Goal: Task Accomplishment & Management: Use online tool/utility

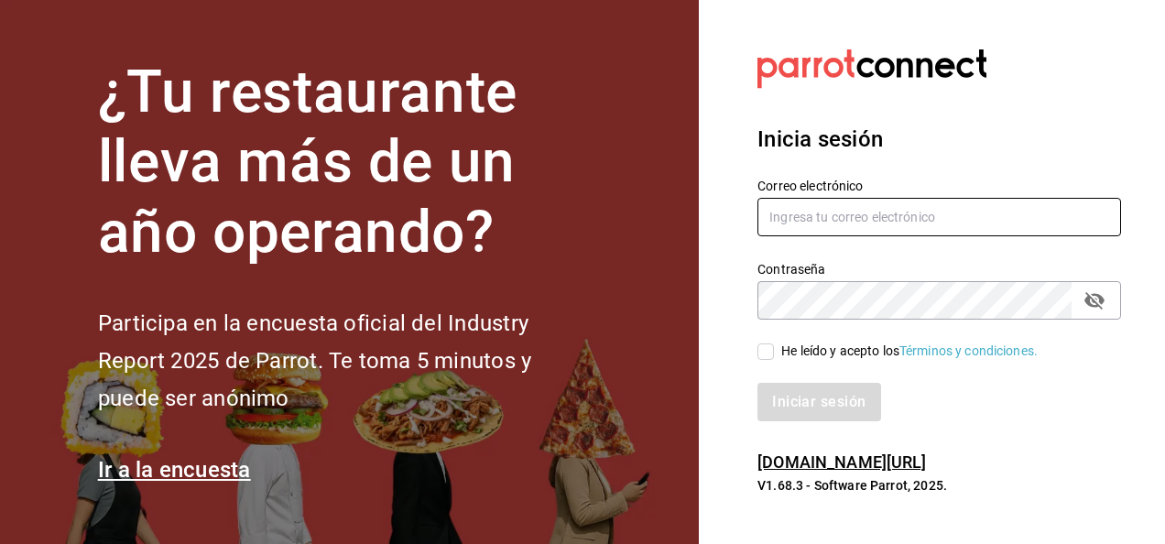
type input "[PERSON_NAME][EMAIL_ADDRESS][PERSON_NAME][DOMAIN_NAME]"
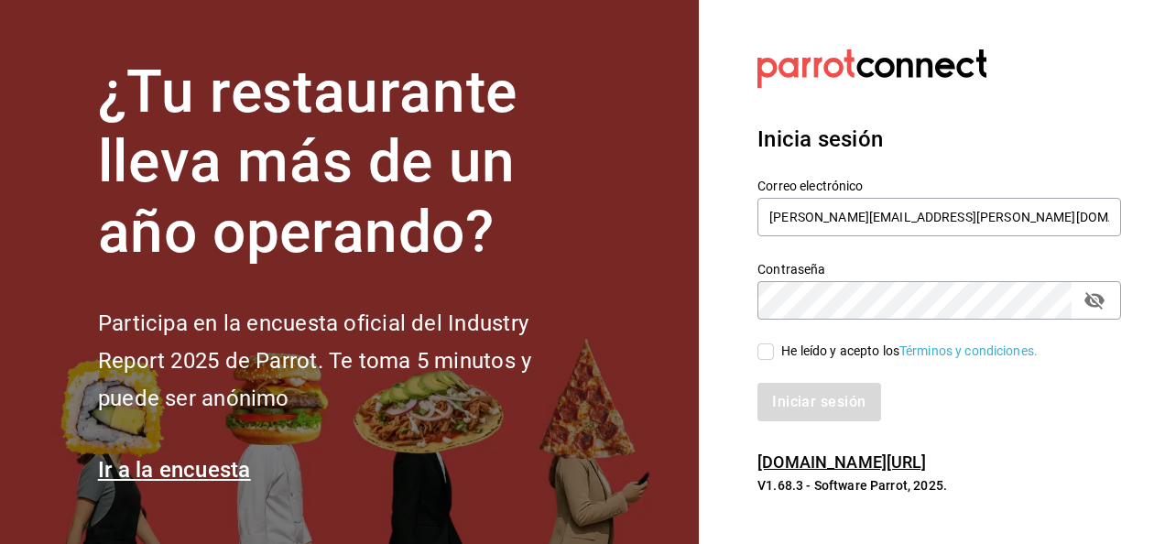
click at [766, 350] on input "He leído y acepto los Términos y condiciones." at bounding box center [766, 352] width 16 height 16
checkbox input "true"
click at [836, 399] on button "Iniciar sesión" at bounding box center [820, 402] width 125 height 38
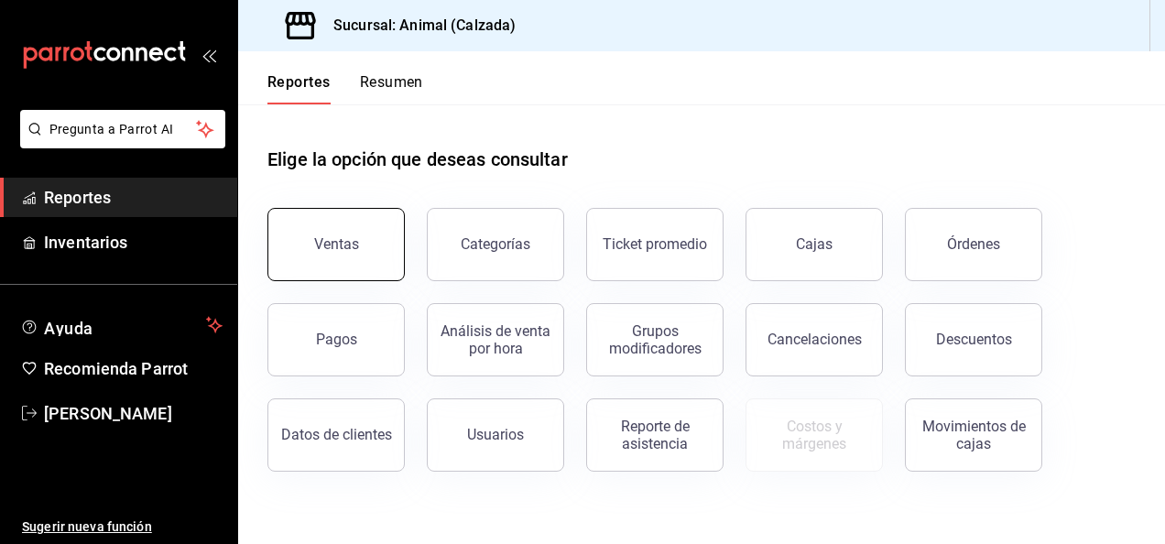
click at [371, 223] on button "Ventas" at bounding box center [335, 244] width 137 height 73
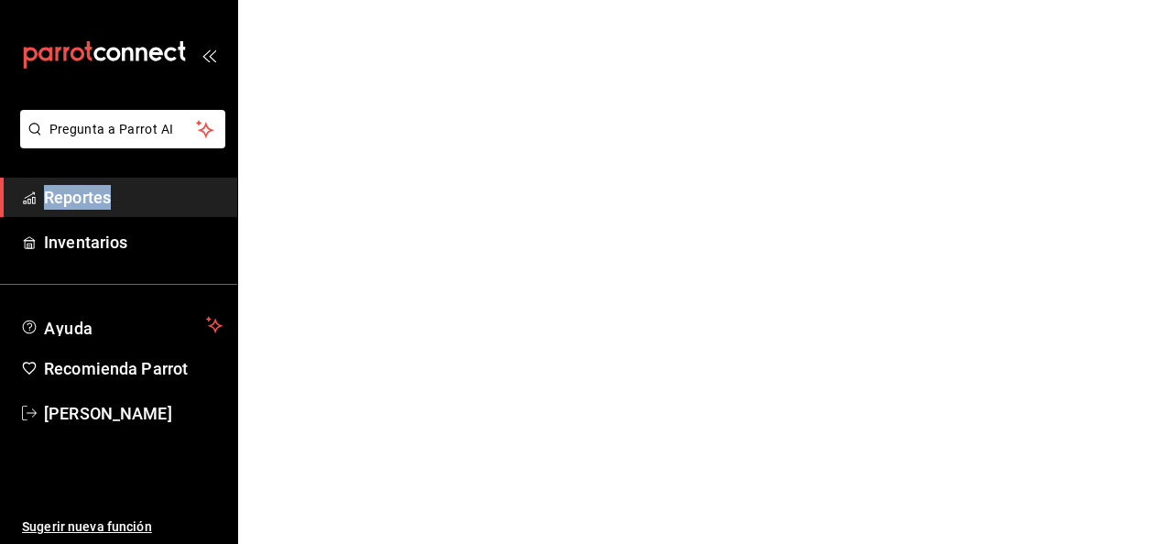
click at [371, 0] on html "Pregunta a Parrot AI Reportes Inventarios Ayuda Recomienda Parrot Luis Estrada …" at bounding box center [582, 0] width 1165 height 0
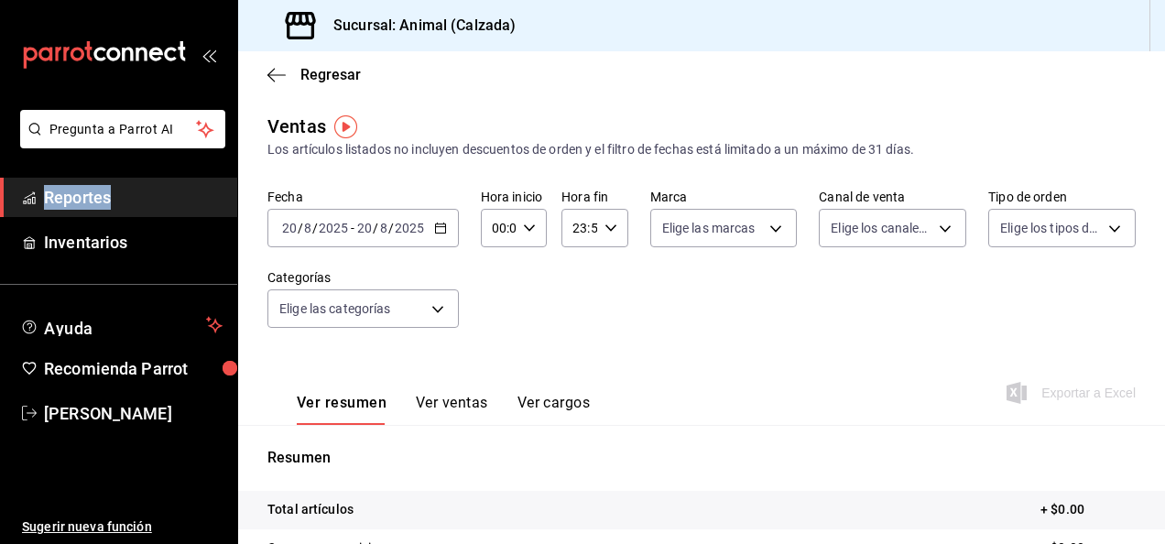
drag, startPoint x: 371, startPoint y: 223, endPoint x: 442, endPoint y: 231, distance: 71.9
click at [442, 231] on icon "button" at bounding box center [440, 228] width 13 height 13
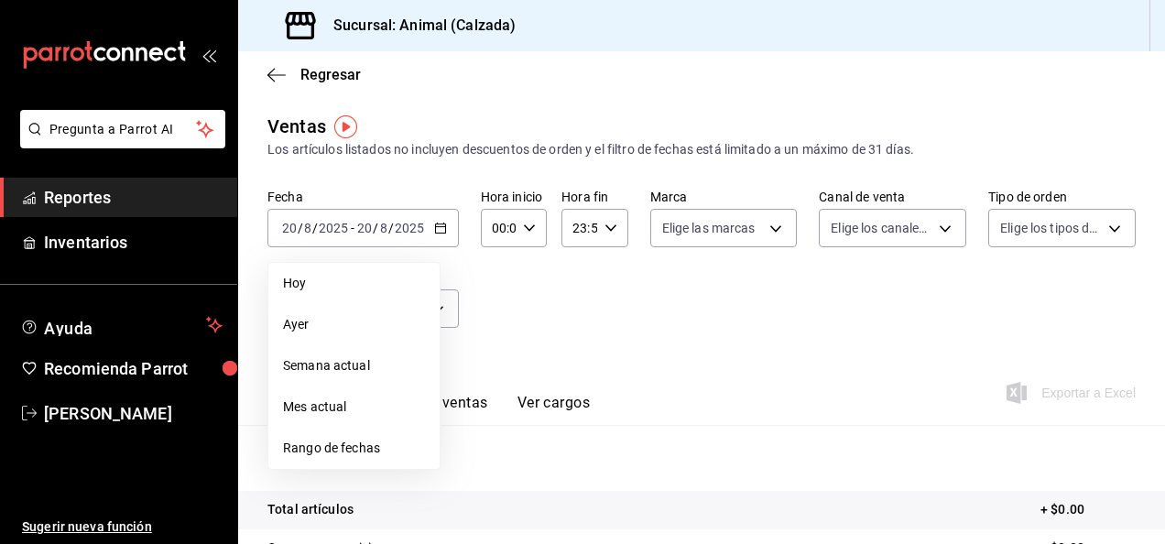
click at [368, 443] on span "Rango de fechas" at bounding box center [354, 448] width 142 height 19
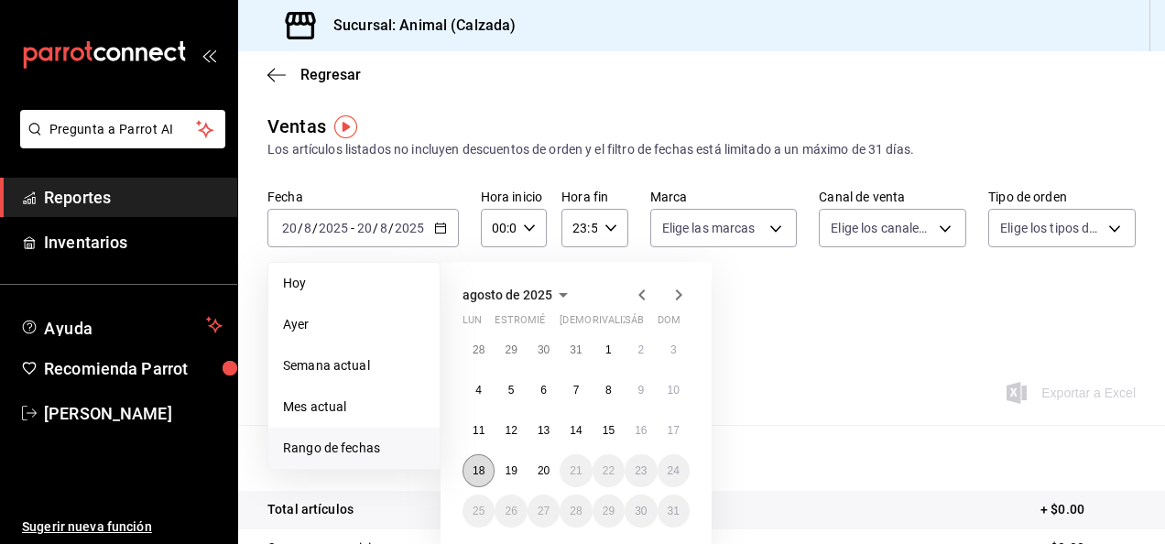
drag, startPoint x: 368, startPoint y: 437, endPoint x: 474, endPoint y: 474, distance: 112.7
click at [474, 474] on abbr "18" at bounding box center [479, 470] width 12 height 13
click at [554, 476] on button "20" at bounding box center [544, 470] width 32 height 33
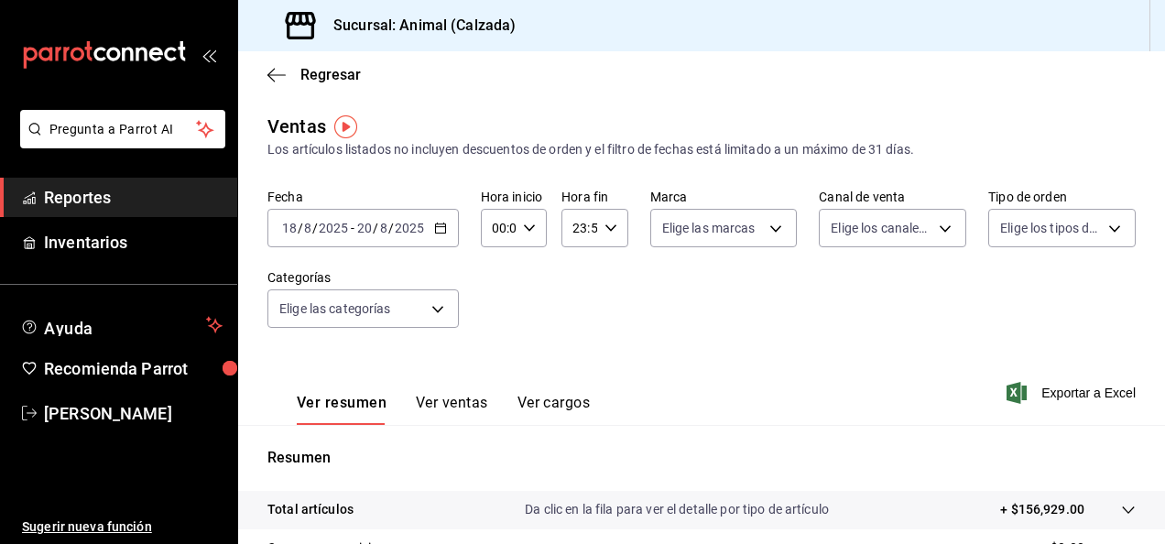
click at [529, 222] on icon "button" at bounding box center [529, 228] width 13 height 13
click at [497, 318] on span "05" at bounding box center [496, 318] width 4 height 15
type input "05:00"
click at [605, 221] on div at bounding box center [582, 272] width 1165 height 544
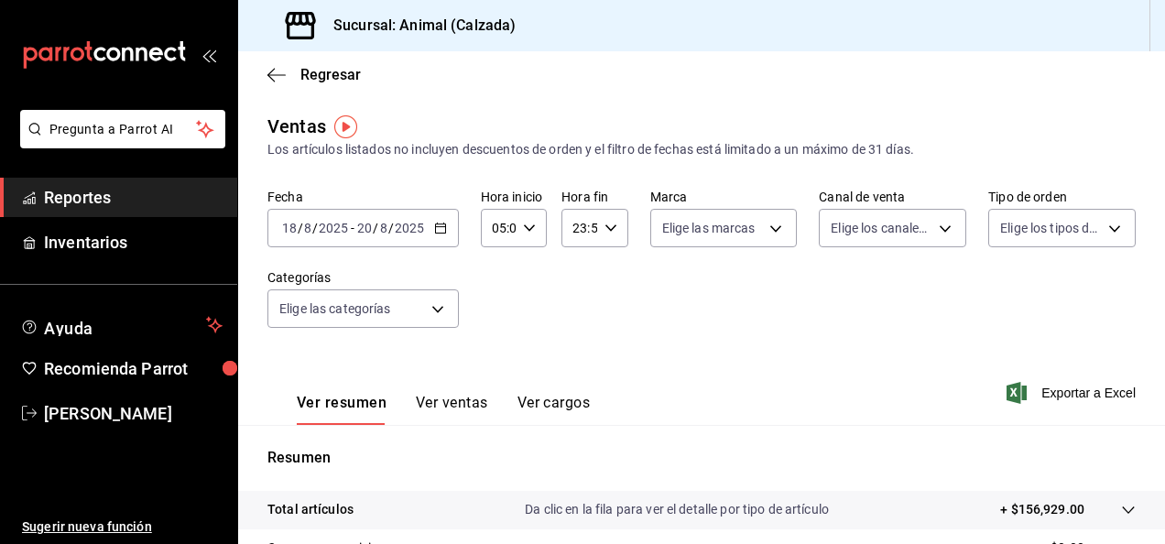
click at [611, 225] on \(Stroke\) "button" at bounding box center [610, 227] width 11 height 6
click at [577, 299] on span "05" at bounding box center [575, 292] width 4 height 15
click at [610, 275] on span "00" at bounding box center [608, 274] width 4 height 15
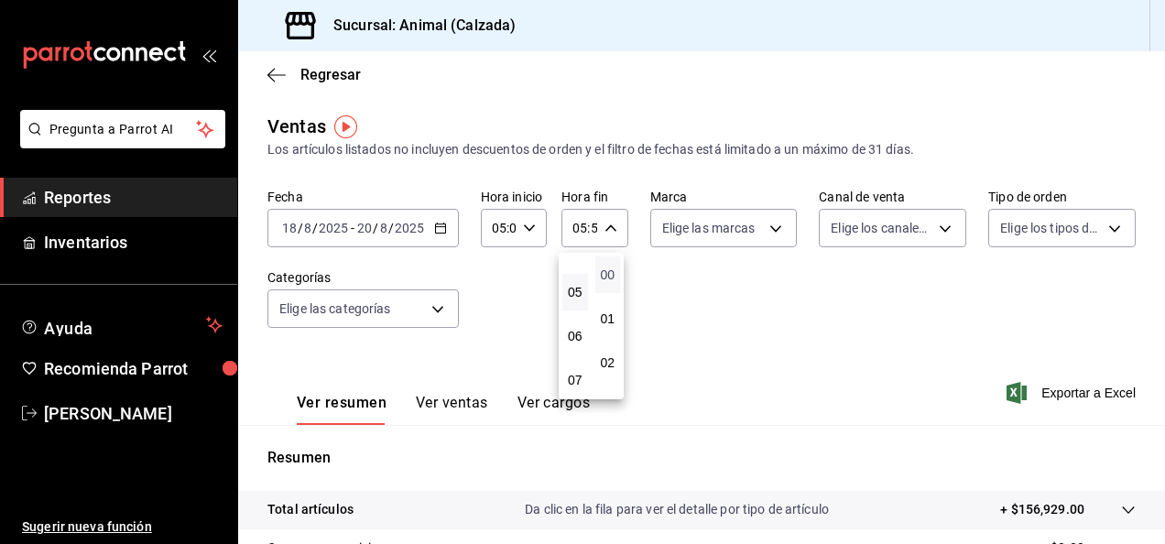
type input "05:00"
click at [758, 219] on div at bounding box center [582, 272] width 1165 height 544
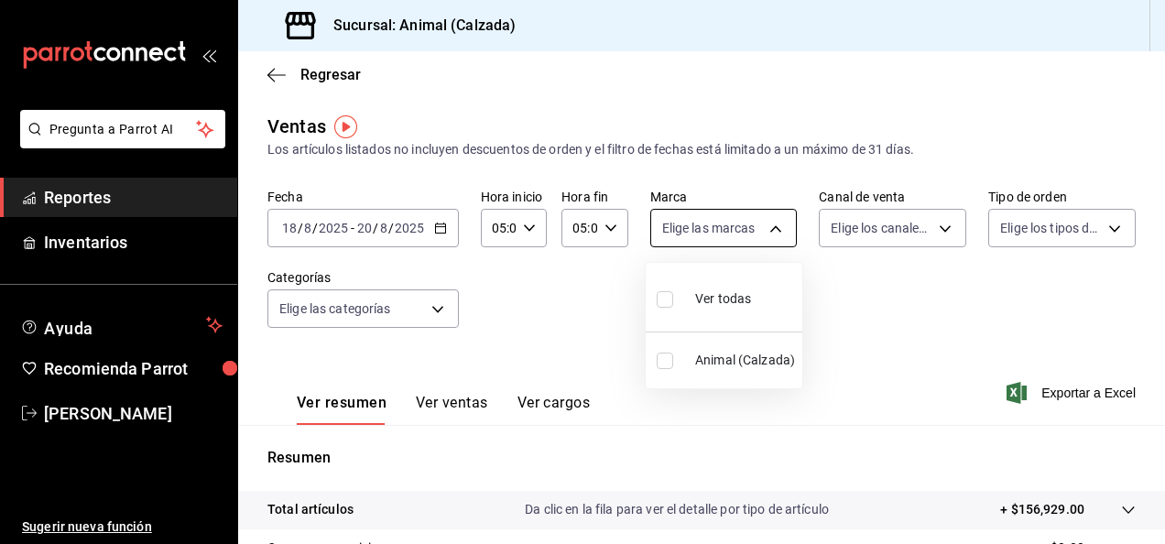
click at [769, 226] on body "Pregunta a Parrot AI Reportes Inventarios Ayuda Recomienda Parrot Luis Estrada …" at bounding box center [582, 272] width 1165 height 544
click at [669, 287] on label at bounding box center [669, 299] width 24 height 27
click at [669, 291] on input "checkbox" at bounding box center [665, 299] width 16 height 16
checkbox input "false"
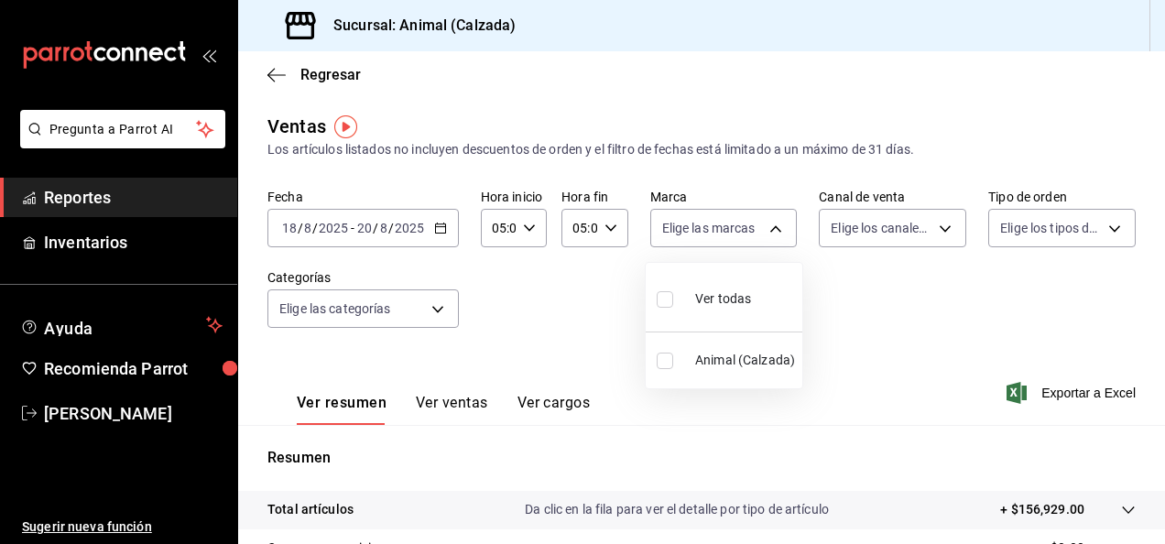
click at [665, 304] on input "checkbox" at bounding box center [665, 299] width 16 height 16
checkbox input "true"
type input "e26472f3-9262-489d-bcba-4c6b034529c7"
checkbox input "true"
click at [936, 226] on div at bounding box center [582, 272] width 1165 height 544
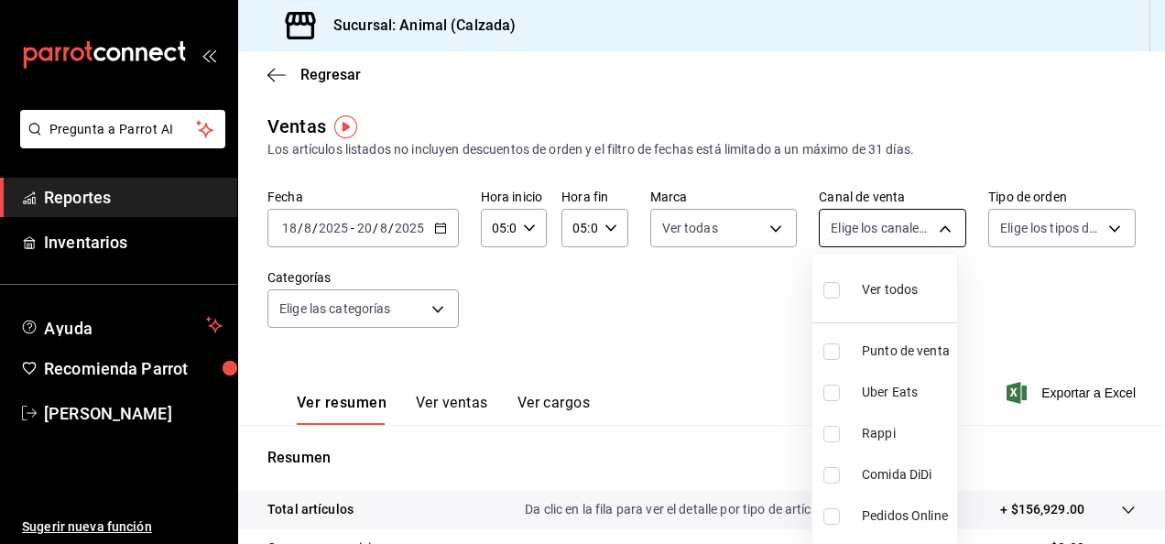
click at [936, 232] on body "Pregunta a Parrot AI Reportes Inventarios Ayuda Recomienda Parrot Luis Estrada …" at bounding box center [582, 272] width 1165 height 544
click at [839, 283] on input "checkbox" at bounding box center [831, 290] width 16 height 16
checkbox input "true"
type input "PARROT,UBER_EATS,RAPPI,DIDI_FOOD,ONLINE"
checkbox input "true"
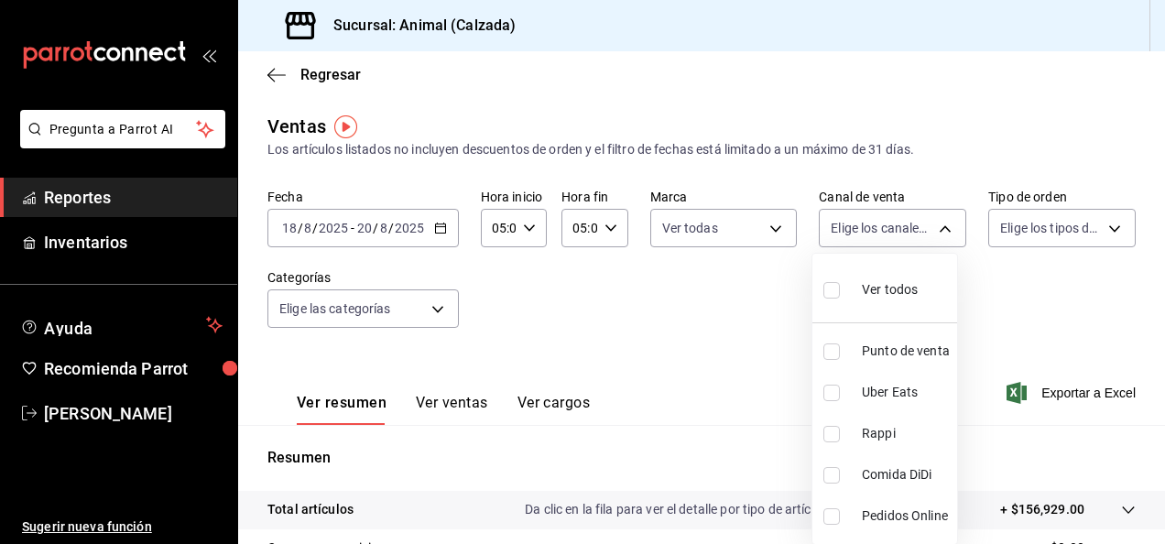
checkbox input "true"
click at [1096, 224] on div at bounding box center [582, 272] width 1165 height 544
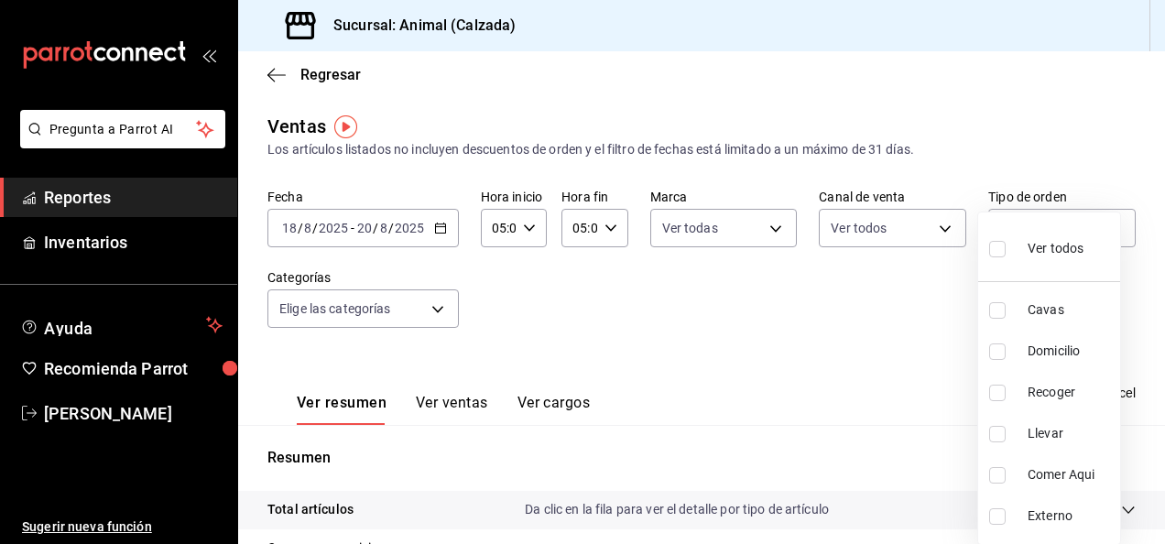
click at [1096, 224] on body "Pregunta a Parrot AI Reportes Inventarios Ayuda Recomienda Parrot Luis Estrada …" at bounding box center [582, 272] width 1165 height 544
click at [998, 246] on input "checkbox" at bounding box center [997, 249] width 16 height 16
checkbox input "true"
type input "588630d3-b511-4bba-a729-32472510037f,54b7ae00-ca47-4ec1-b7ff-55842c0a2b62,92293…"
checkbox input "true"
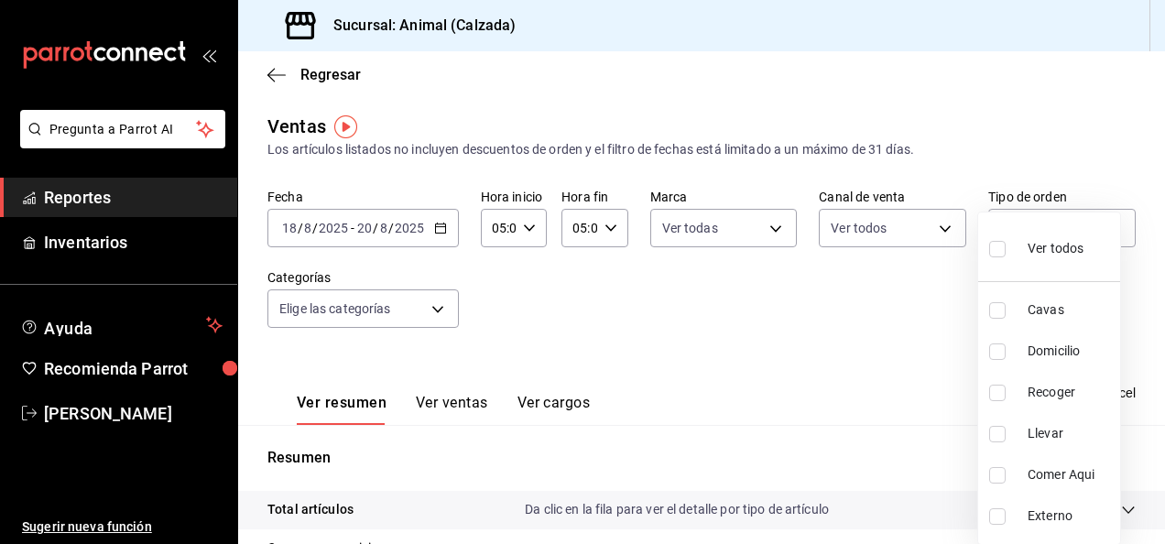
checkbox input "true"
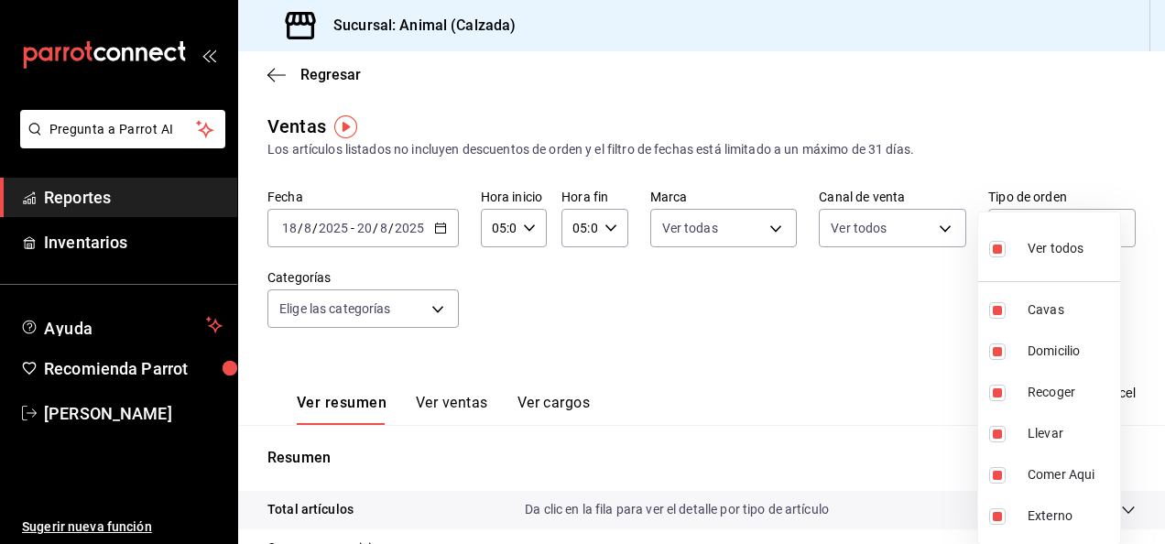
click at [443, 304] on div at bounding box center [582, 272] width 1165 height 544
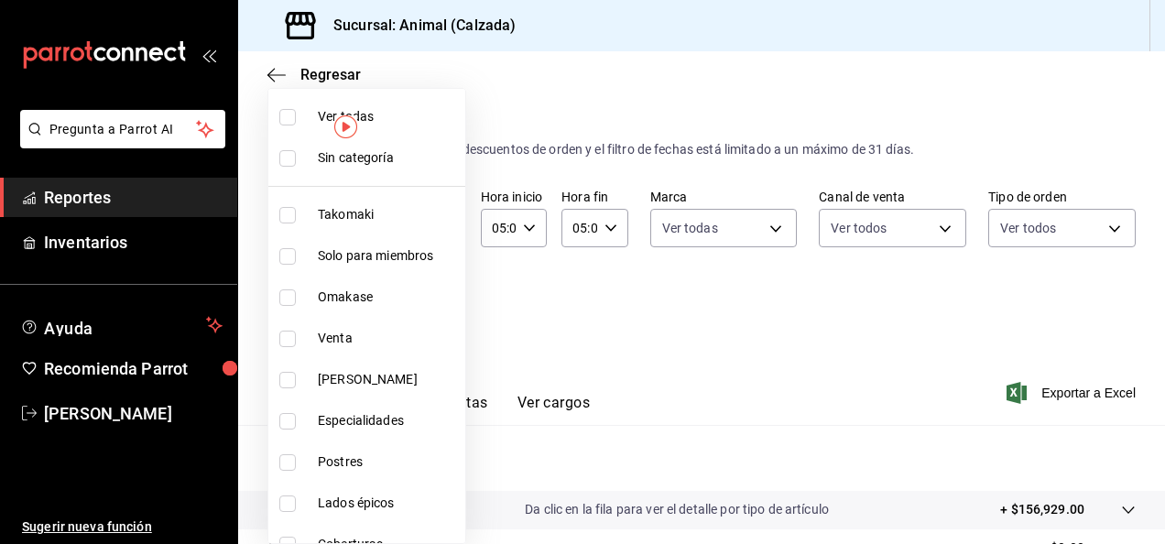
click at [434, 305] on body "Pregunta a Parrot AI Reportes Inventarios Ayuda Recomienda Parrot Luis Estrada …" at bounding box center [582, 272] width 1165 height 544
click at [297, 119] on label at bounding box center [291, 117] width 24 height 16
click at [296, 119] on input "checkbox" at bounding box center [287, 117] width 16 height 16
checkbox input "false"
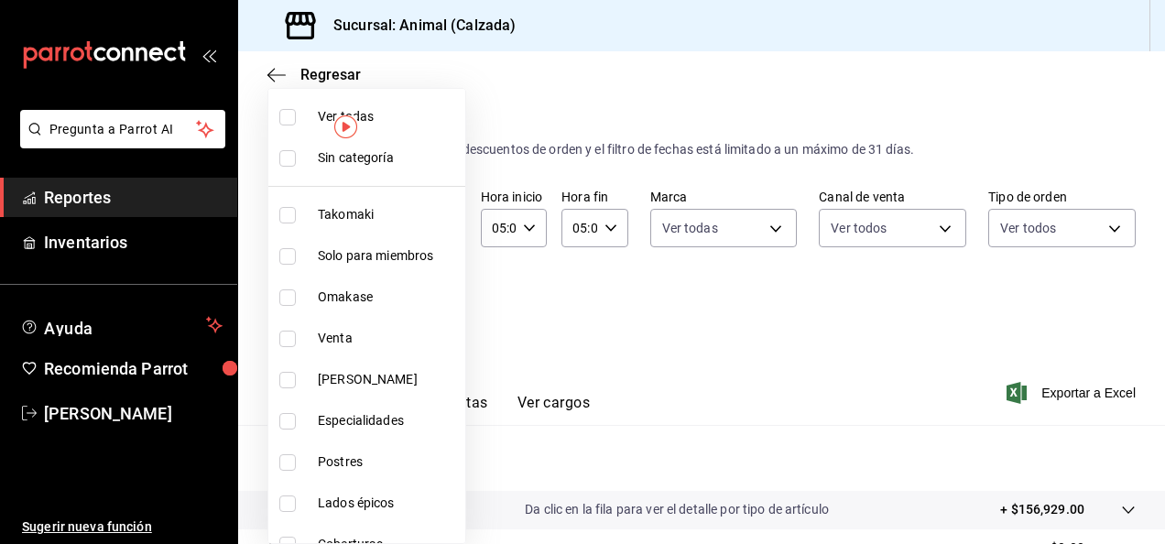
checkbox input "false"
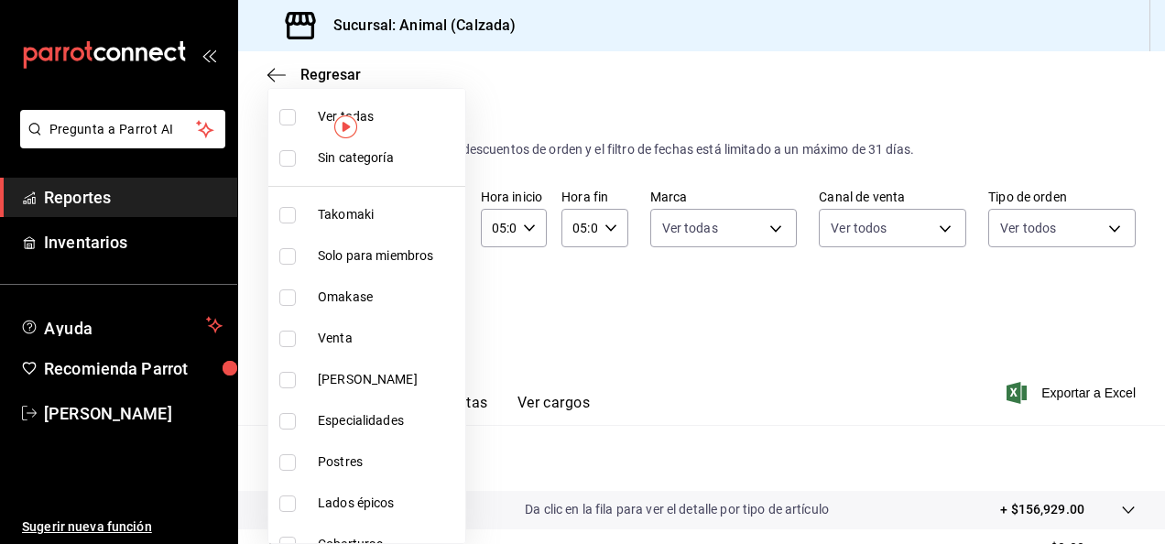
checkbox input "false"
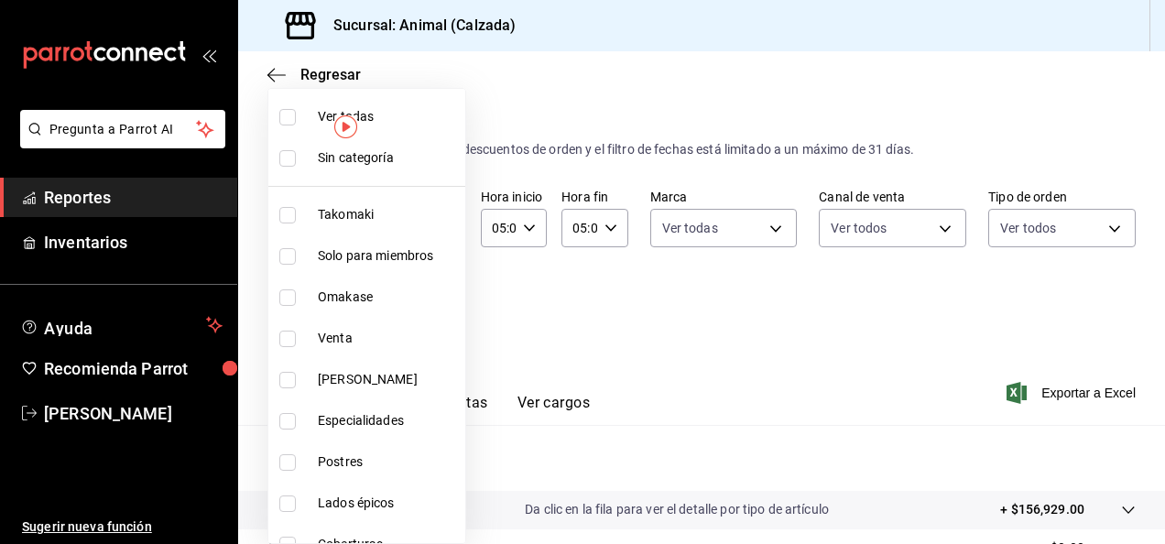
checkbox input "false"
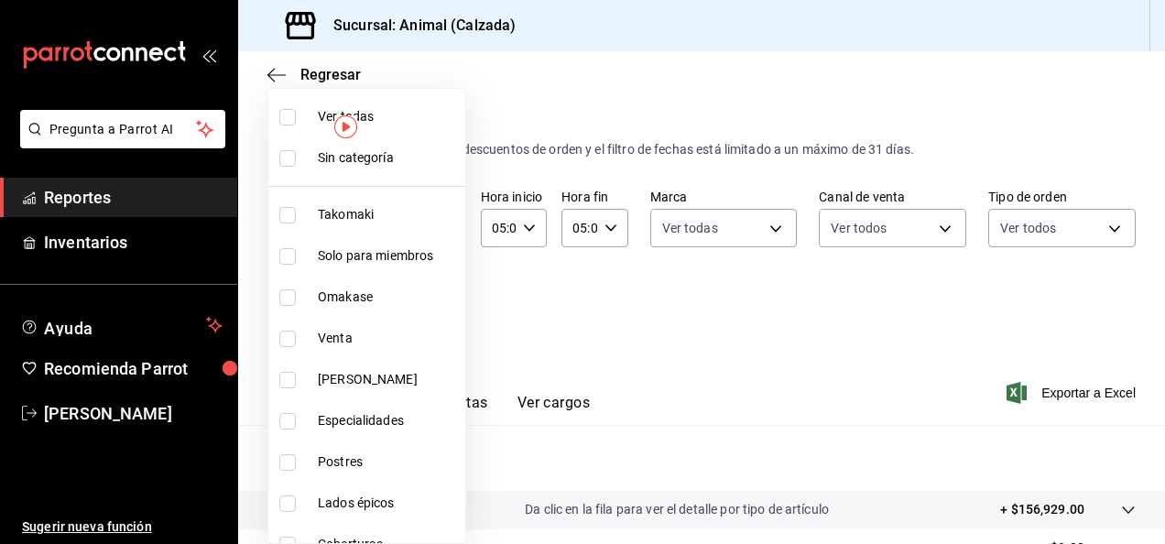
checkbox input "false"
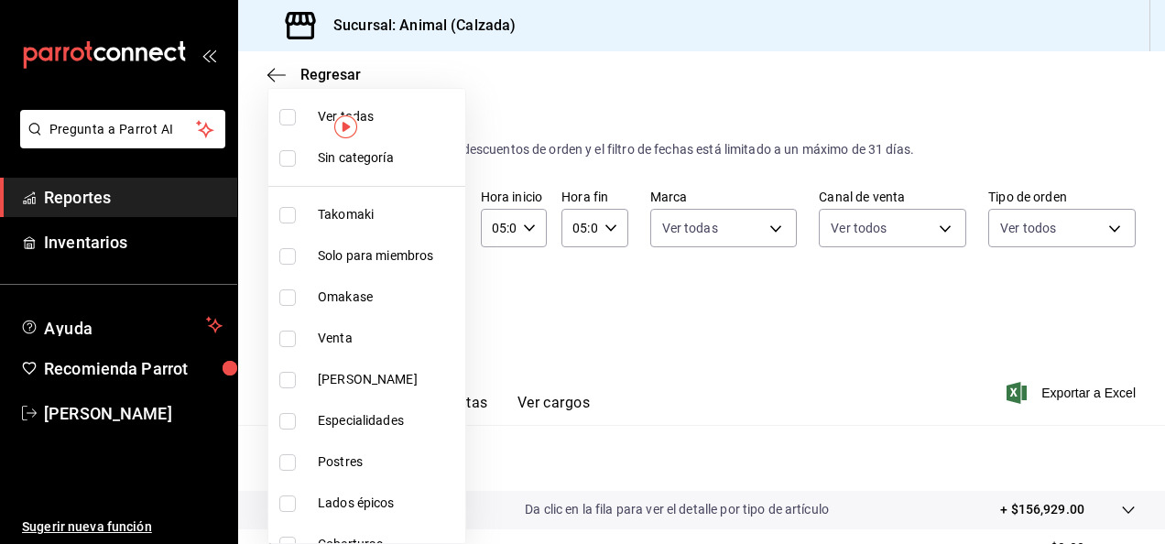
checkbox input "false"
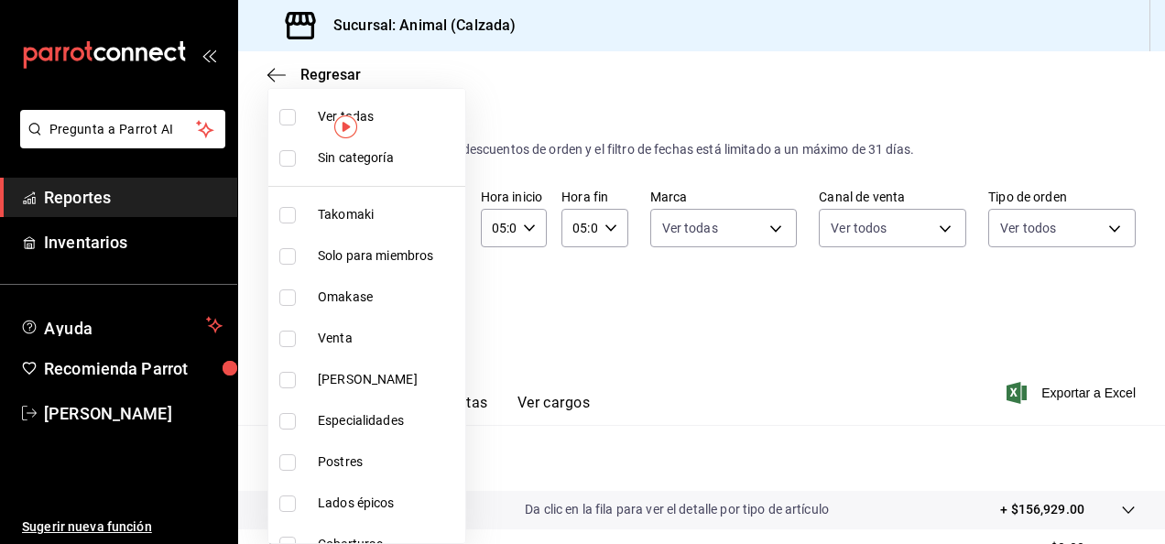
checkbox input "false"
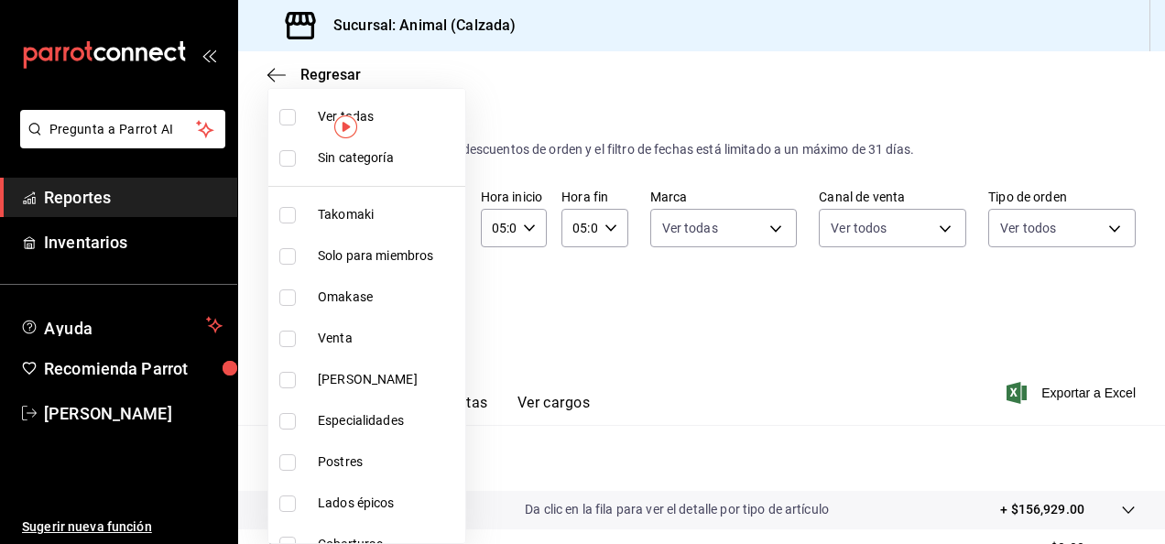
checkbox input "false"
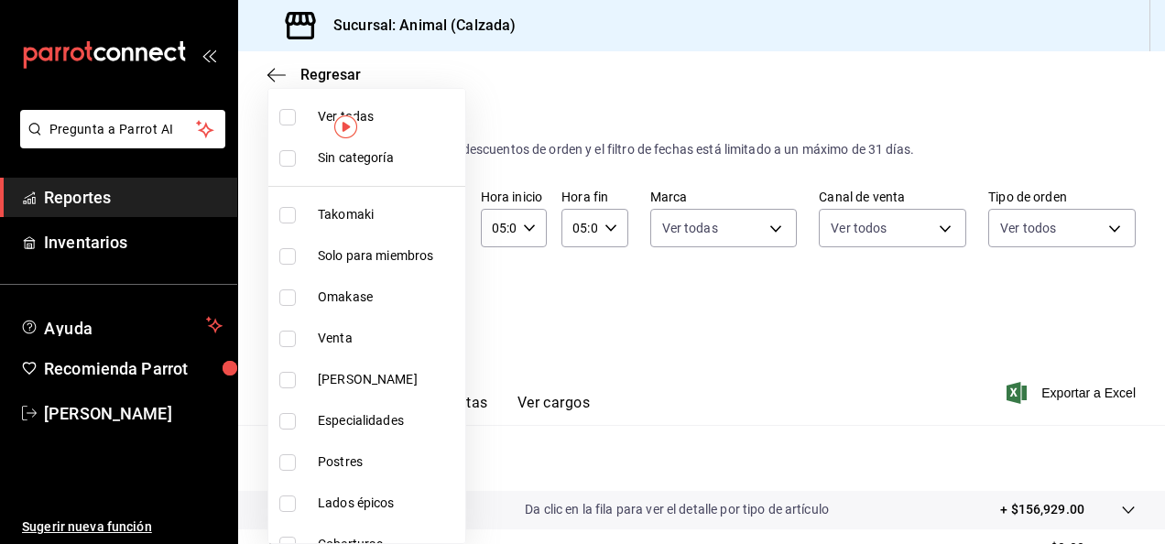
checkbox input "false"
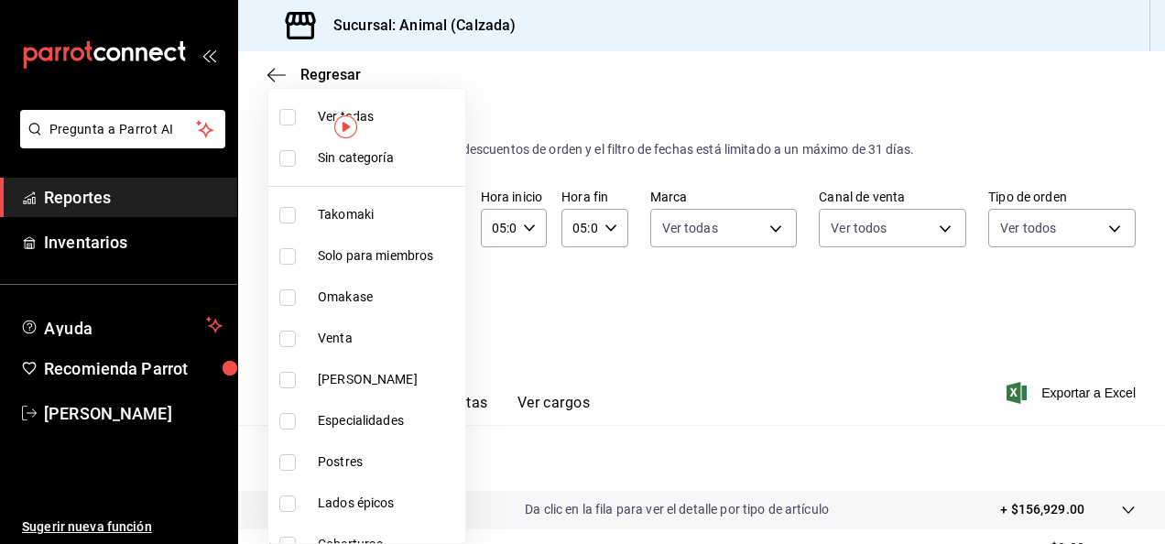
checkbox input "false"
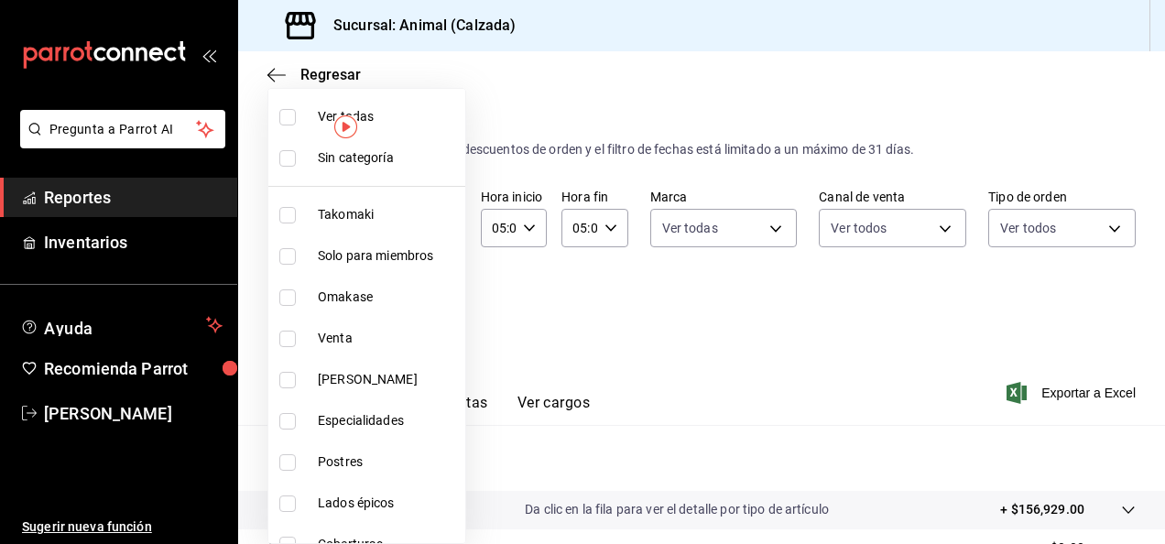
checkbox input "false"
click at [299, 123] on label at bounding box center [291, 117] width 24 height 16
click at [296, 123] on input "checkbox" at bounding box center [287, 117] width 16 height 16
checkbox input "false"
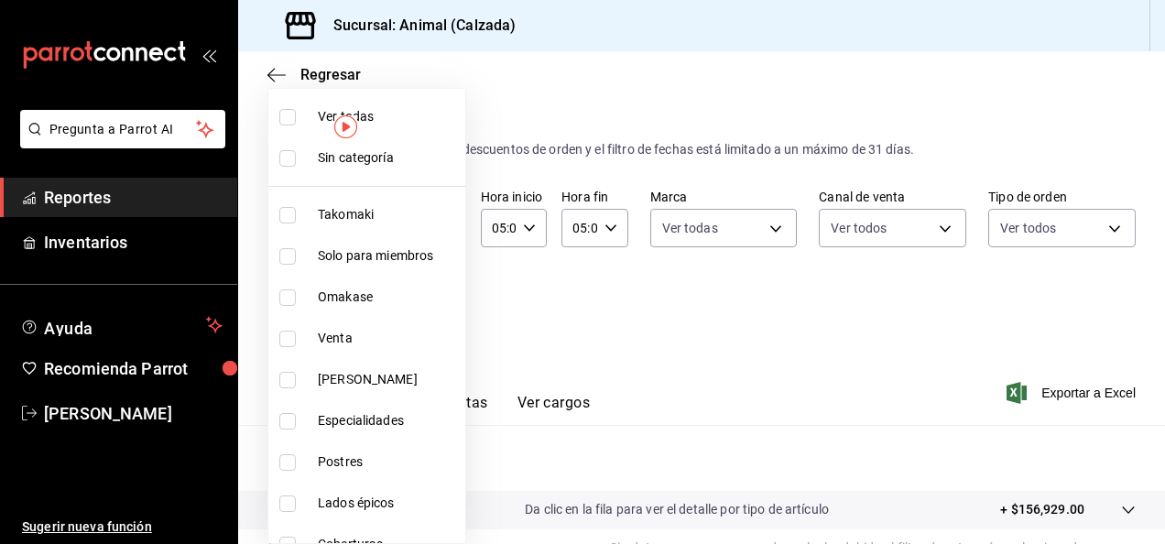
checkbox input "false"
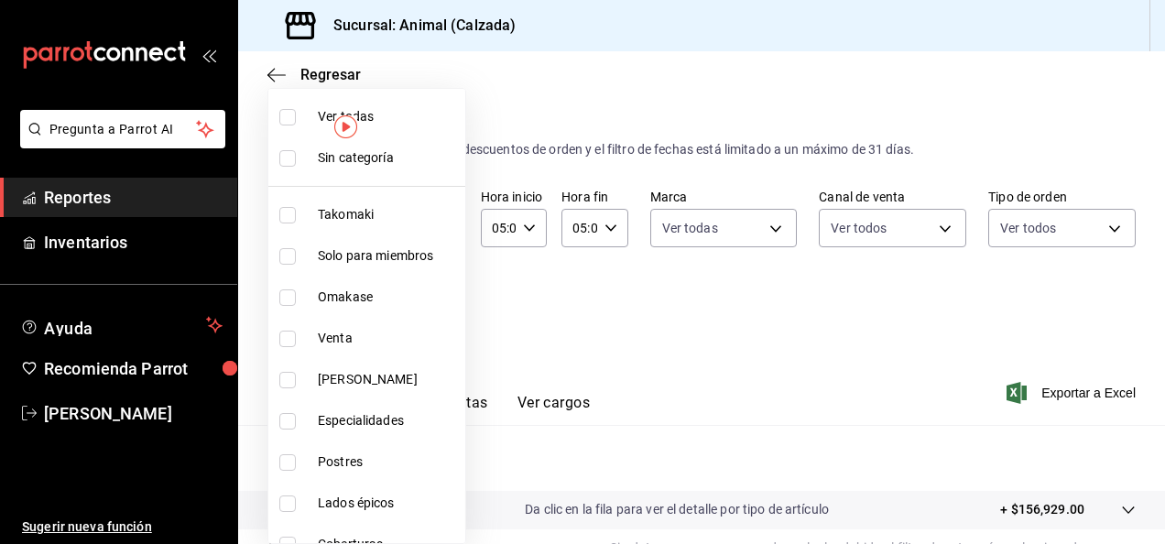
checkbox input "false"
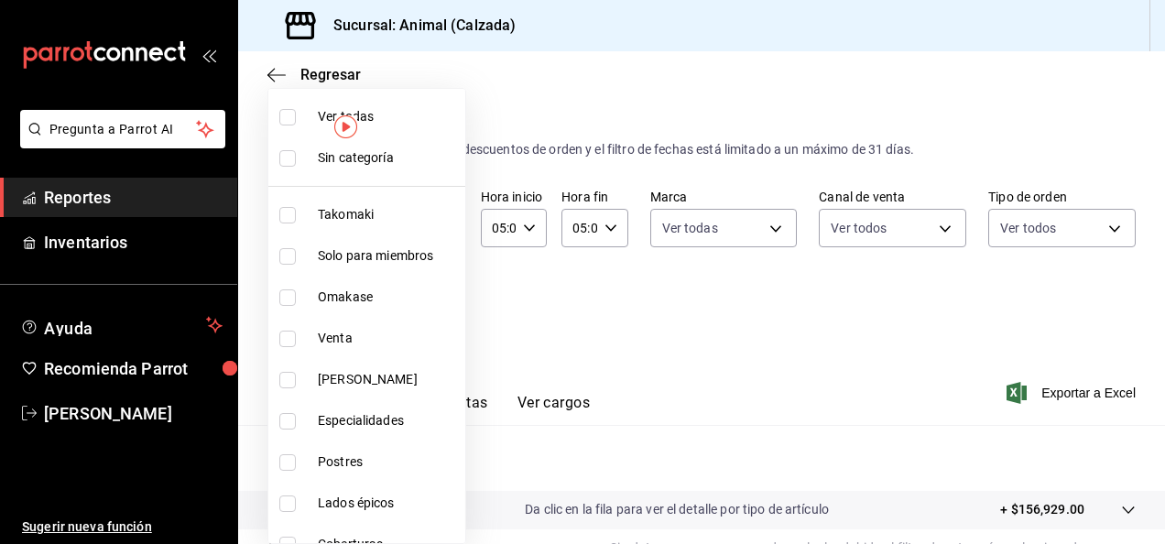
checkbox input "false"
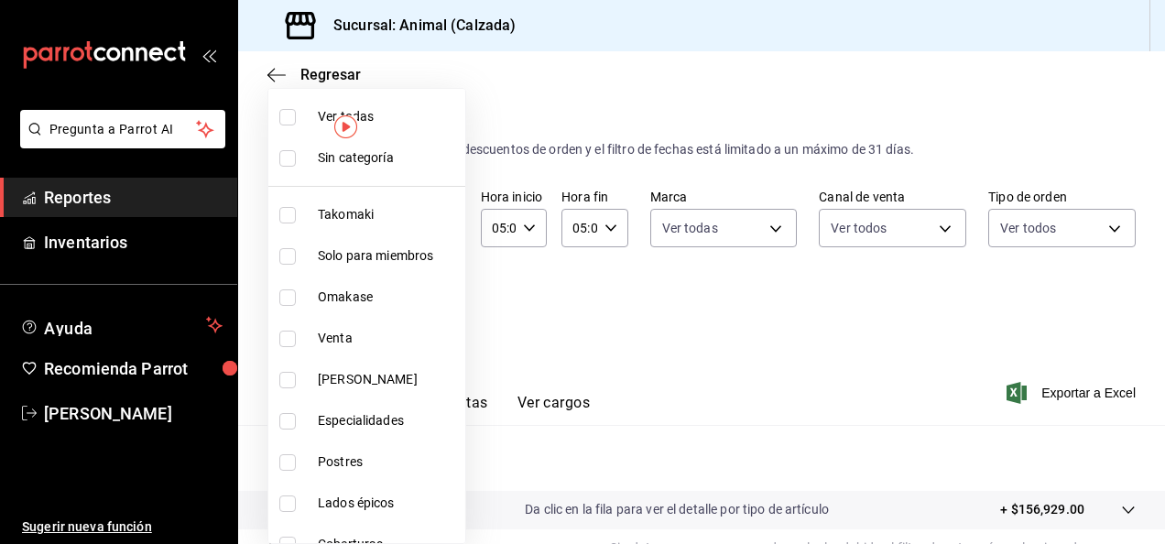
checkbox input "false"
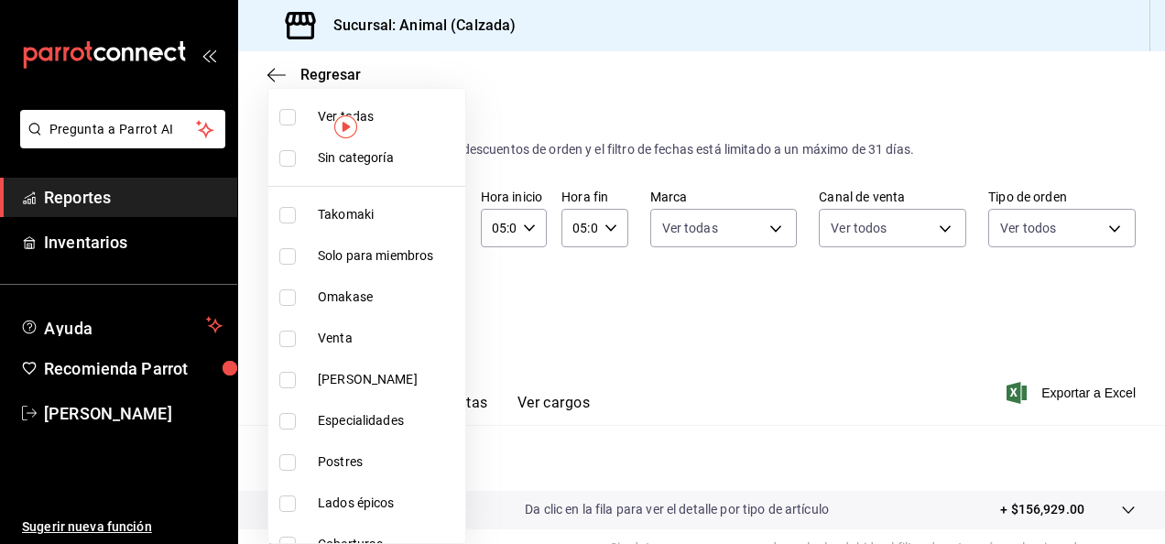
checkbox input "false"
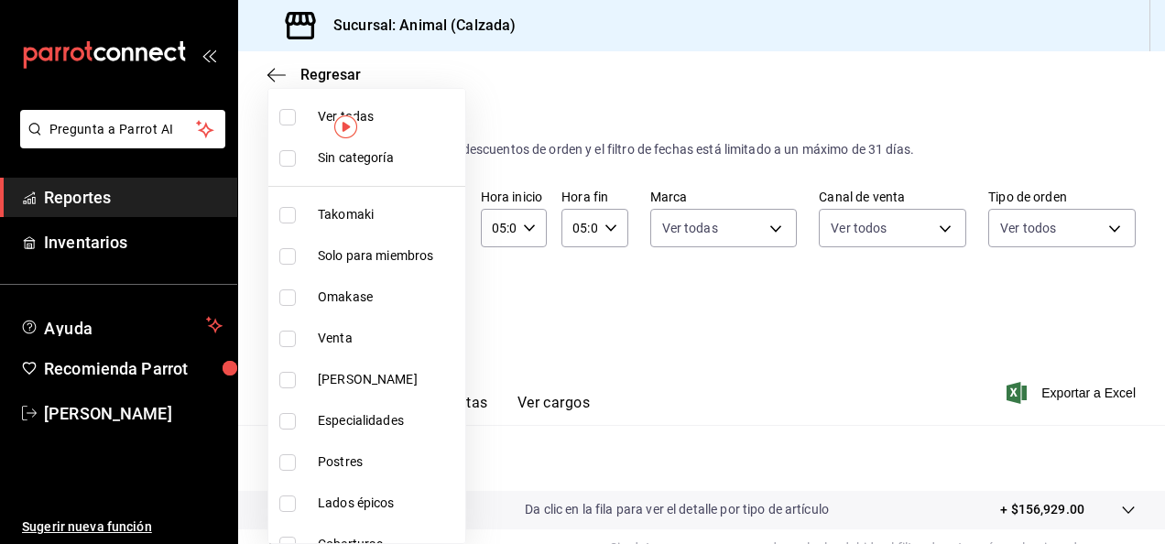
checkbox input "false"
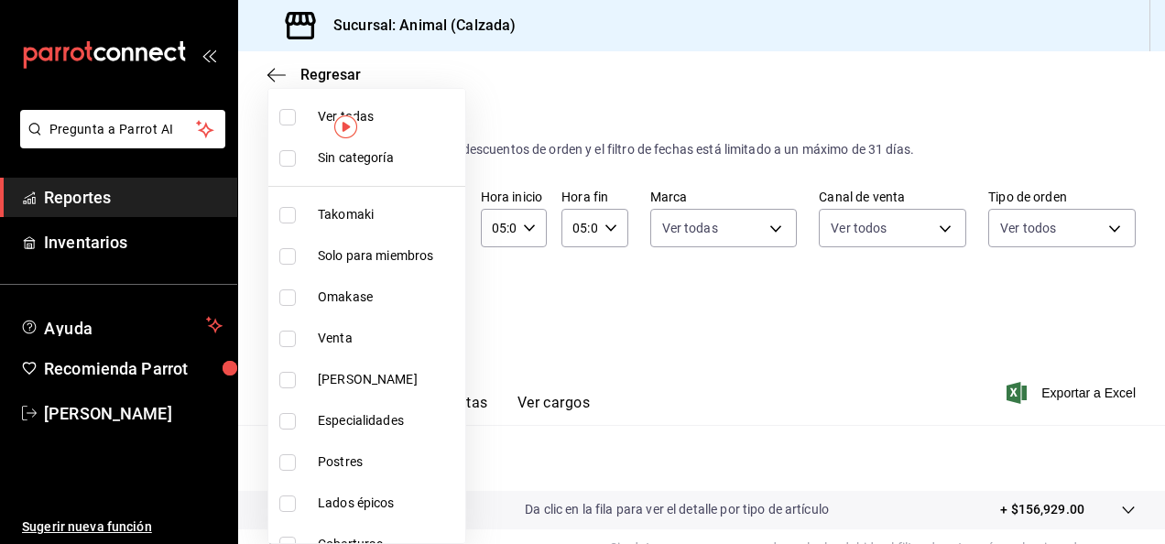
checkbox input "false"
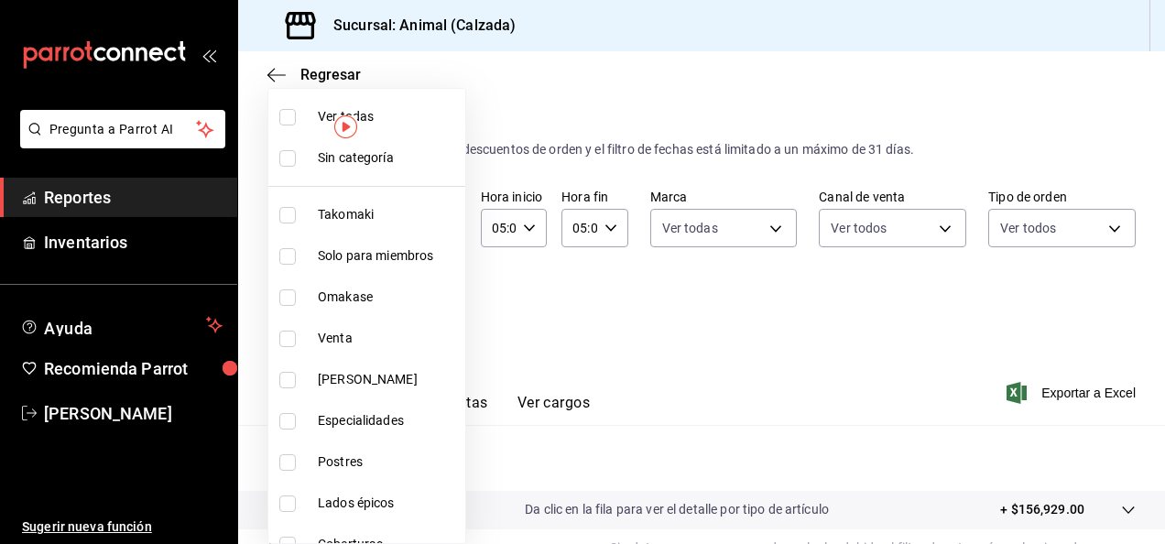
checkbox input "false"
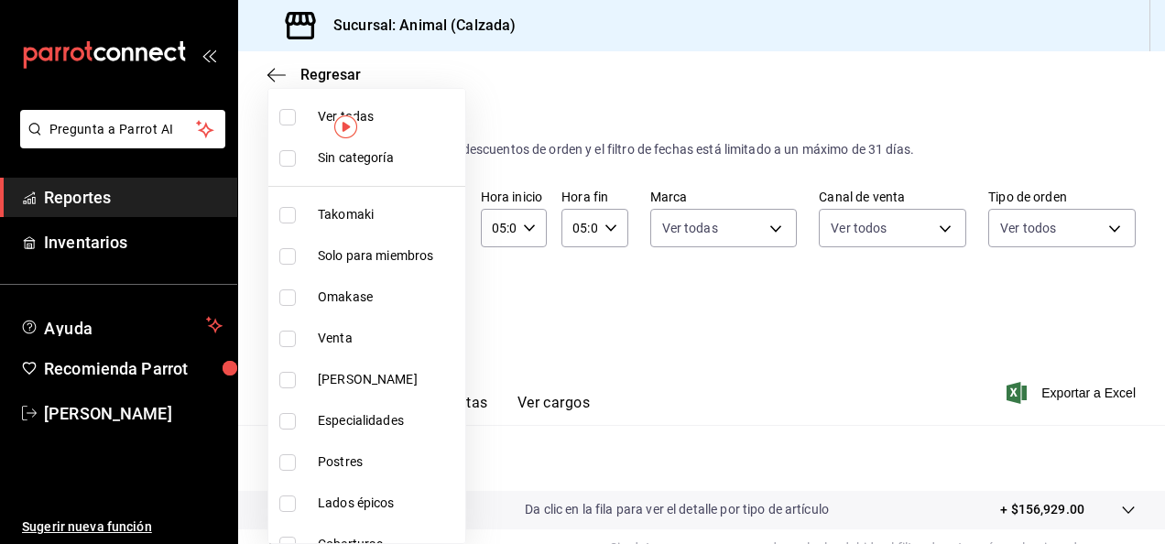
checkbox input "false"
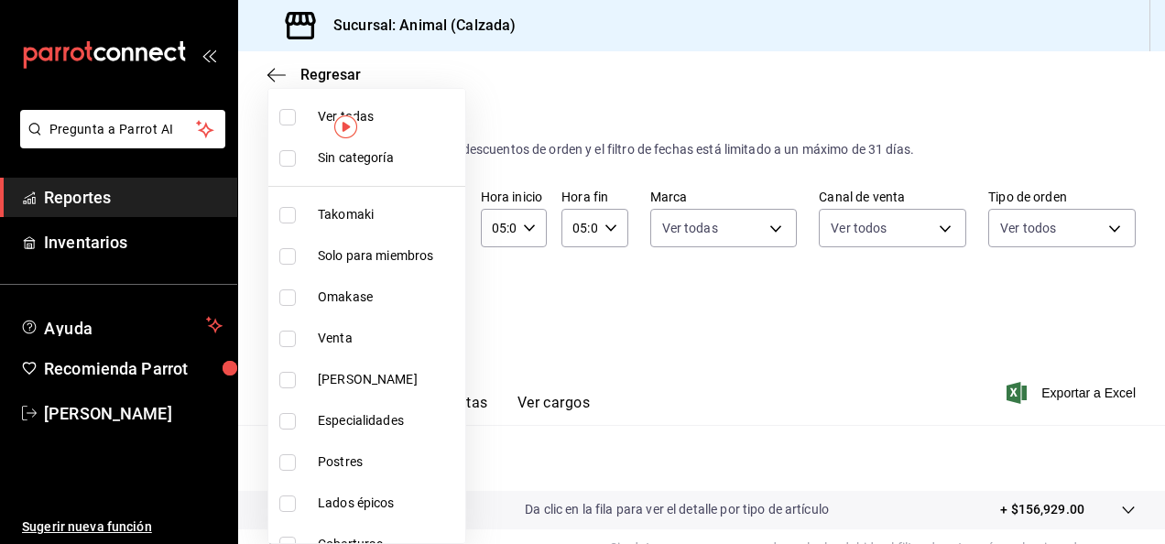
checkbox input "false"
click at [282, 114] on input "checkbox" at bounding box center [287, 117] width 16 height 16
checkbox input "true"
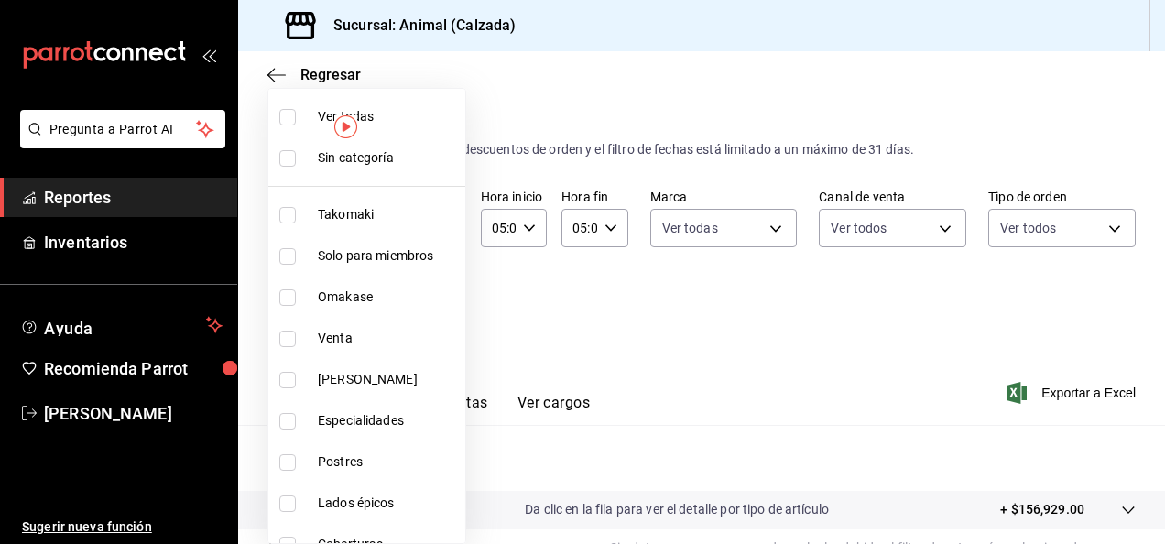
type input "5d35a5f4-3063-4397-a550-a8f4eca83956,9bcdf976-3d2d-44f2-8aa2-d656f6bc4aaa,d84f4…"
checkbox input "true"
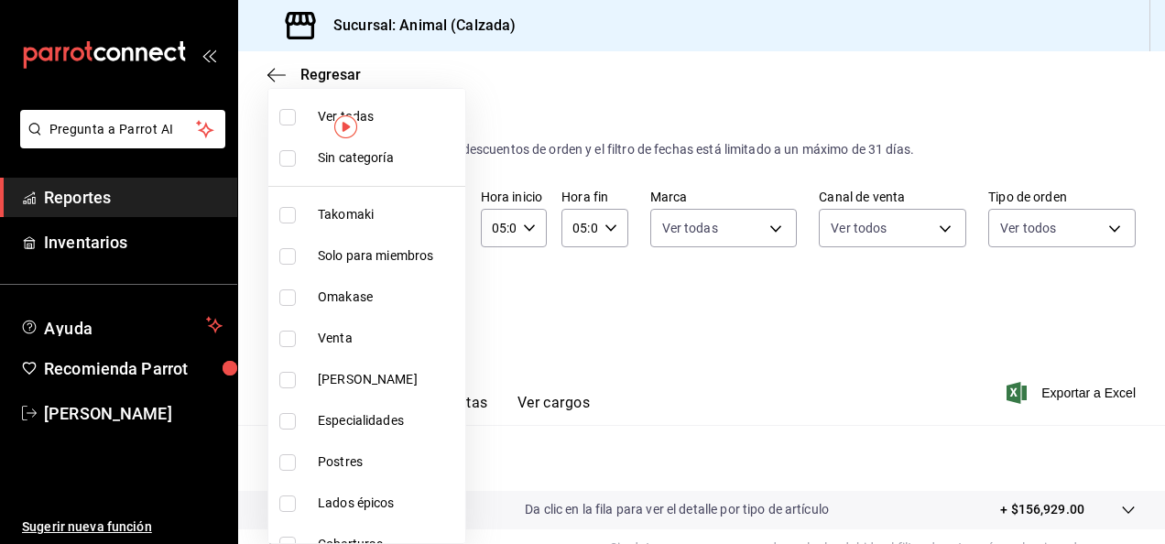
checkbox input "true"
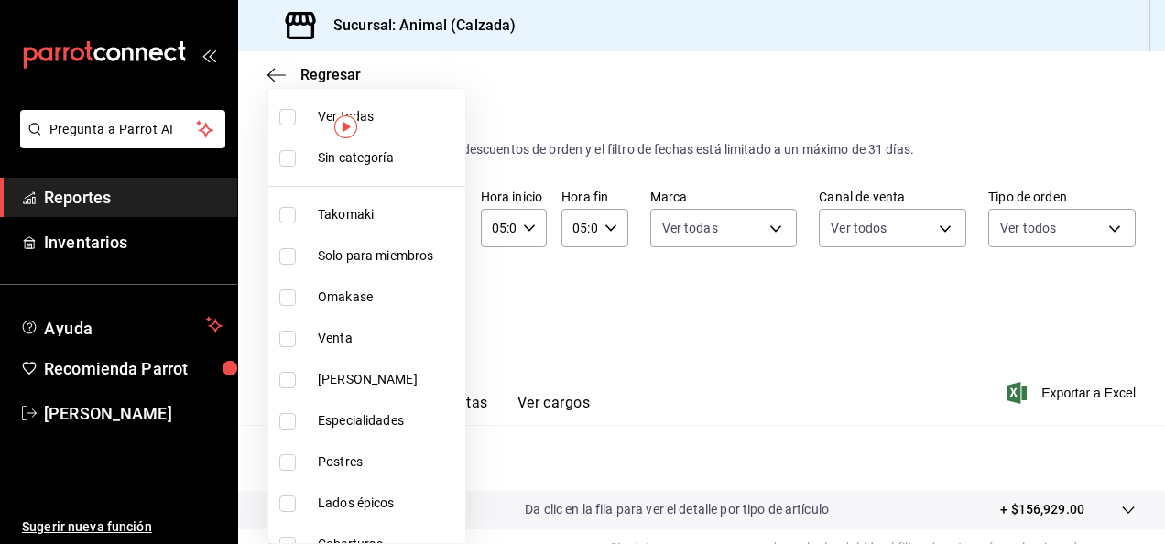
checkbox input "true"
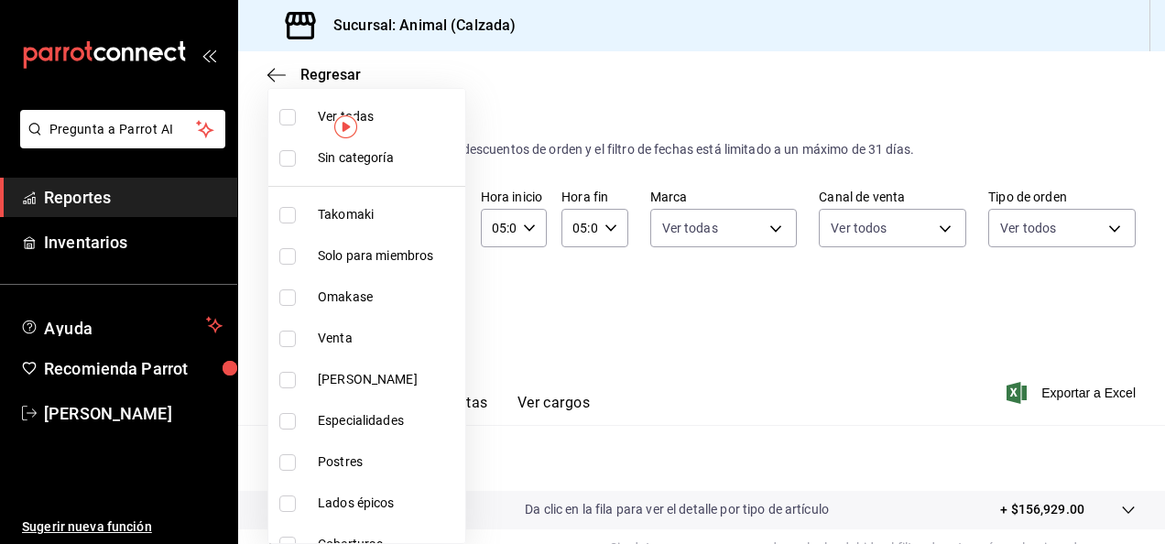
checkbox input "true"
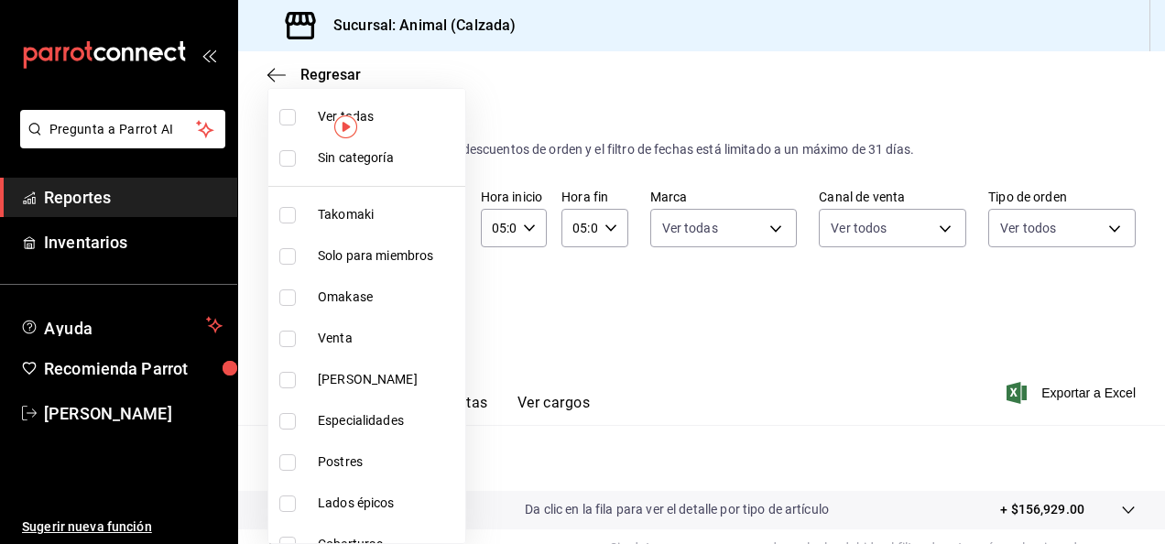
checkbox input "true"
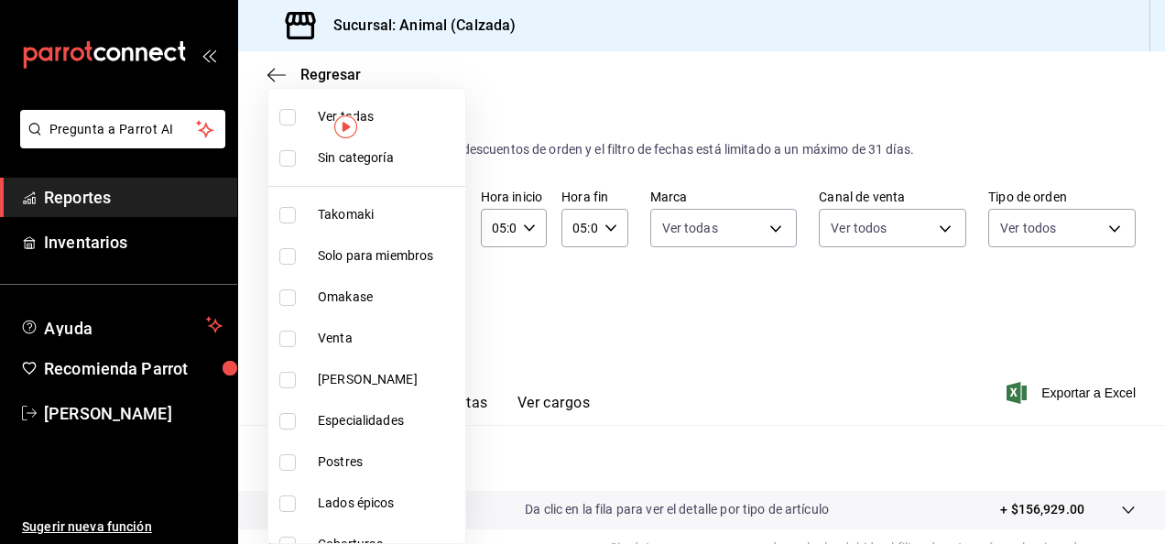
checkbox input "true"
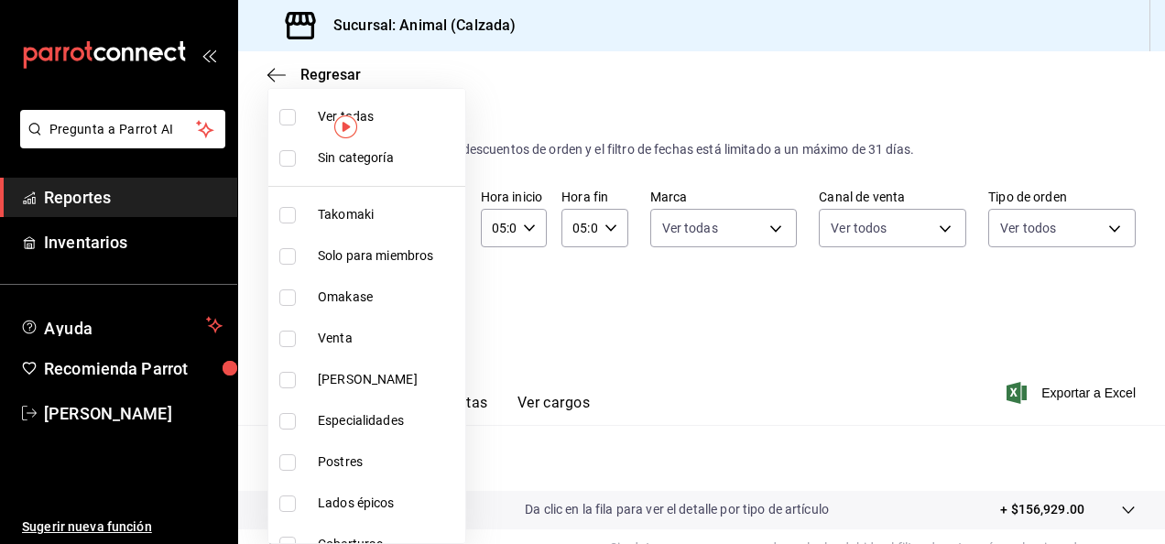
checkbox input "true"
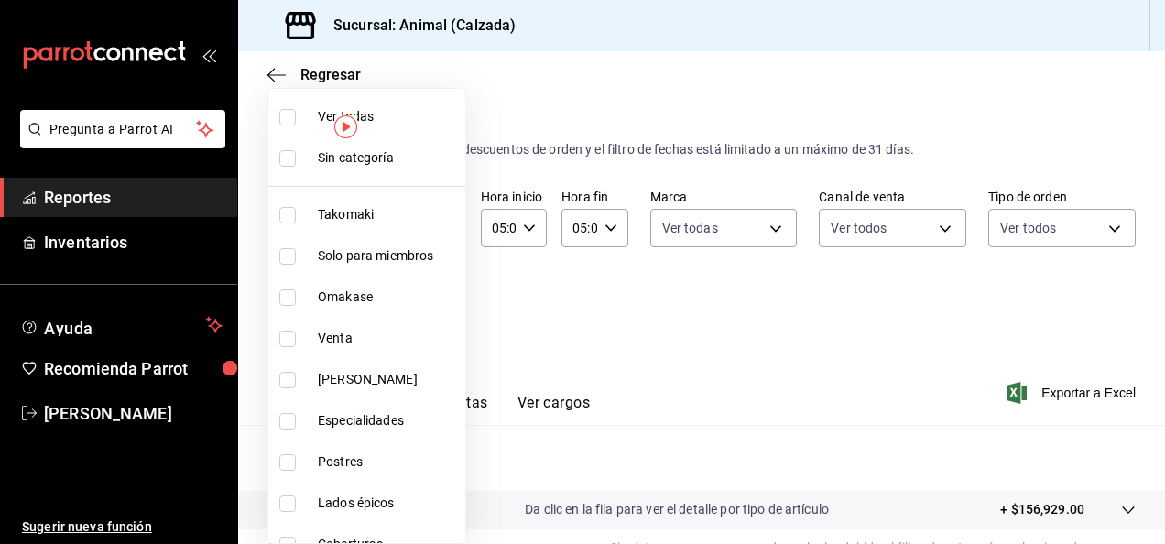
checkbox input "true"
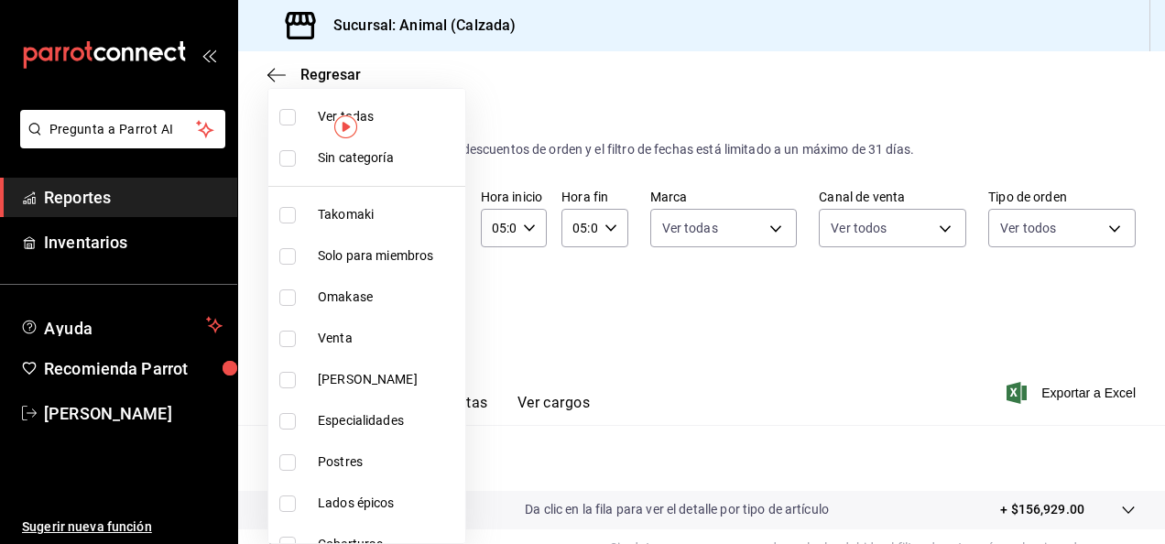
checkbox input "true"
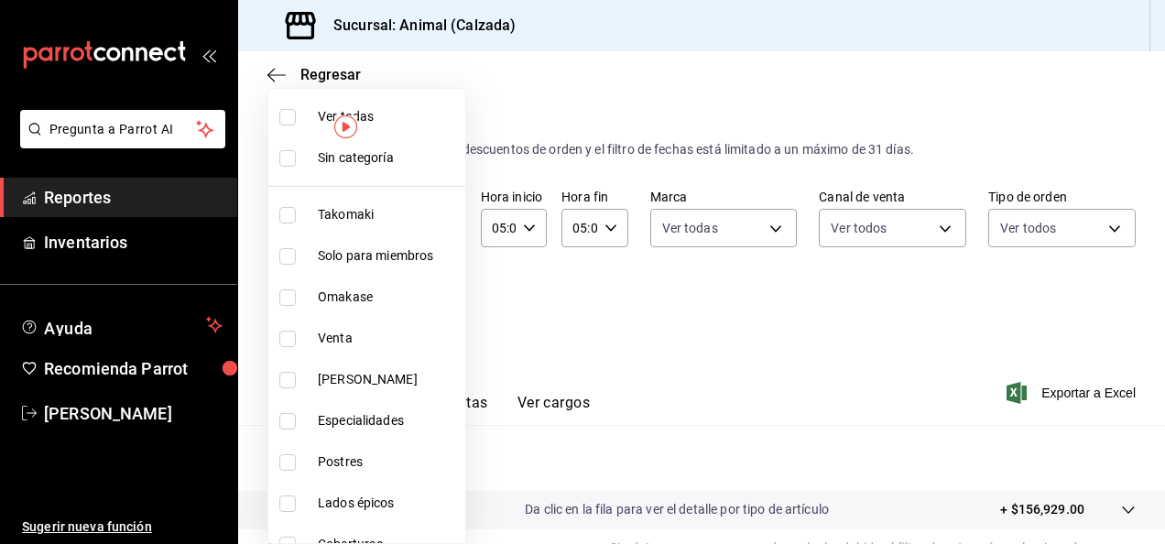
checkbox input "true"
click at [735, 352] on div at bounding box center [582, 272] width 1165 height 544
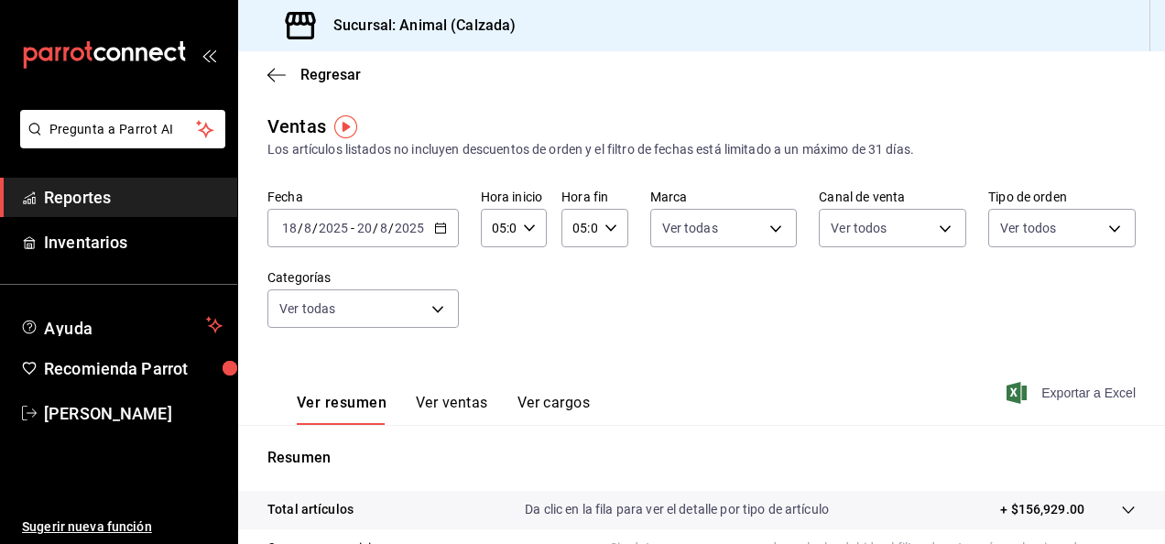
click at [1061, 393] on font "Exportar a Excel" at bounding box center [1088, 393] width 94 height 15
